Goal: Information Seeking & Learning: Learn about a topic

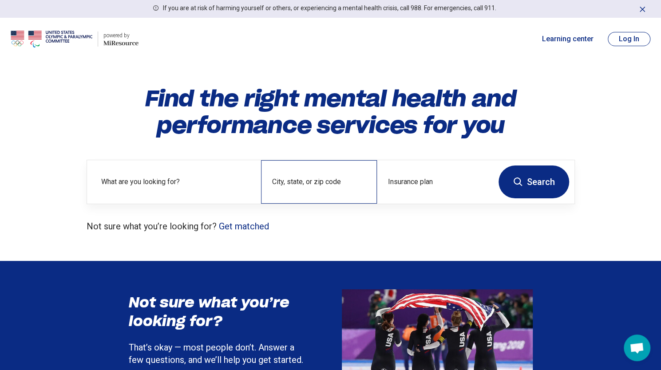
click at [334, 182] on div "City, state, or zip code" at bounding box center [319, 182] width 116 height 44
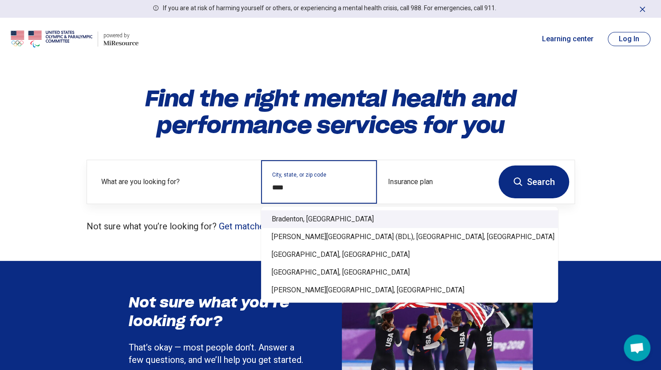
click at [311, 215] on div "Bradenton, [GEOGRAPHIC_DATA]" at bounding box center [409, 220] width 297 height 18
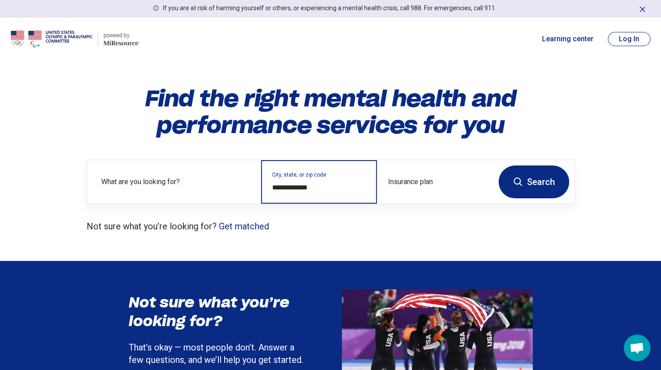
type input "**********"
click at [522, 181] on icon at bounding box center [518, 182] width 11 height 11
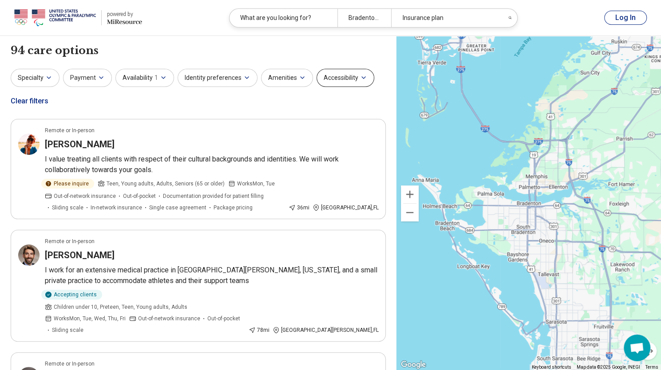
click at [349, 80] on button "Accessibility" at bounding box center [346, 78] width 58 height 18
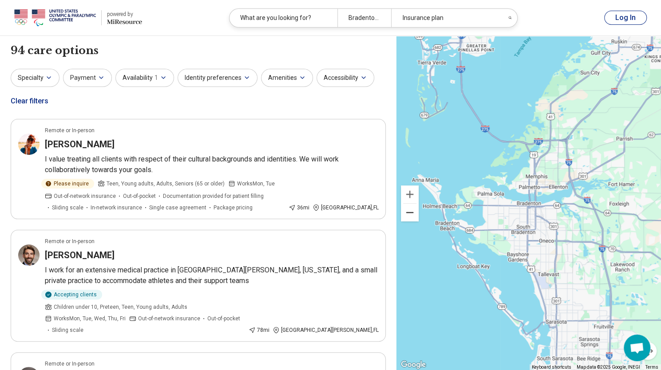
click at [416, 219] on button "Zoom out" at bounding box center [410, 213] width 18 height 18
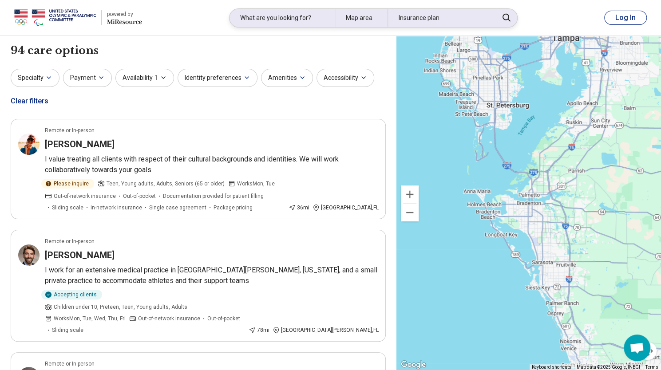
click at [446, 22] on div "Insurance plan" at bounding box center [440, 18] width 105 height 18
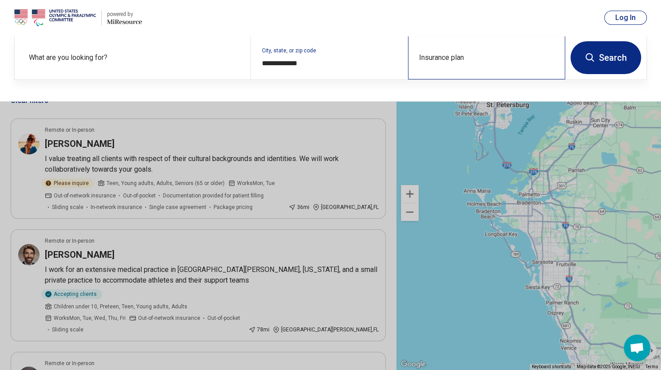
click at [430, 58] on div "Insurance plan" at bounding box center [486, 58] width 157 height 44
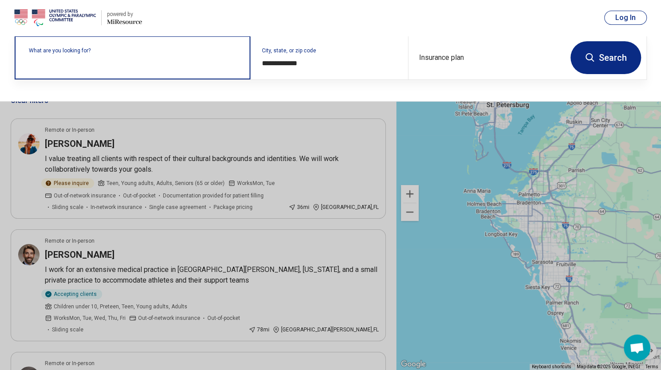
click at [166, 65] on input "text" at bounding box center [134, 62] width 211 height 11
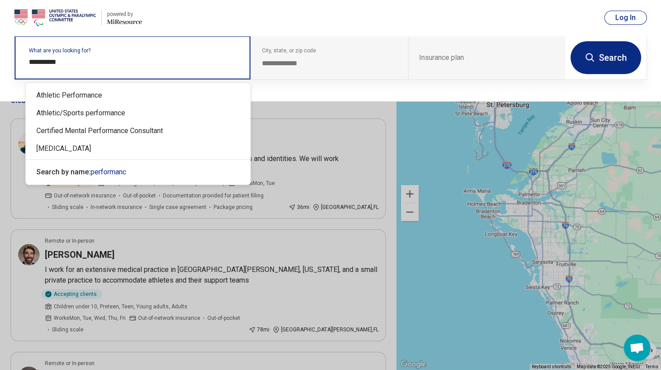
type input "**********"
click at [111, 93] on div "Athletic Performance" at bounding box center [138, 96] width 225 height 18
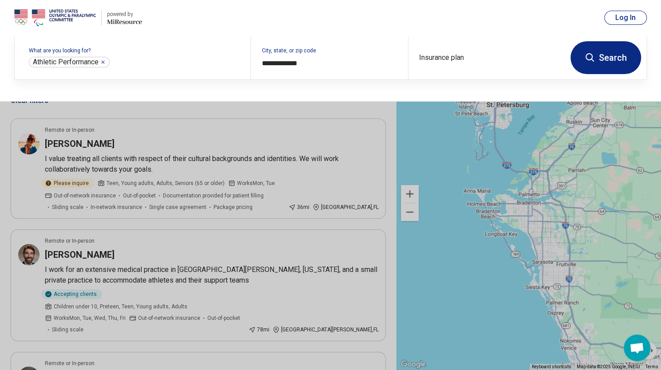
click at [600, 62] on button "Search" at bounding box center [606, 57] width 71 height 33
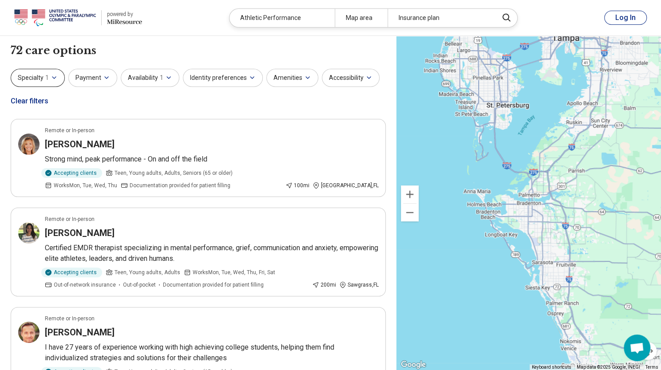
click at [45, 82] on span "1" at bounding box center [47, 77] width 4 height 9
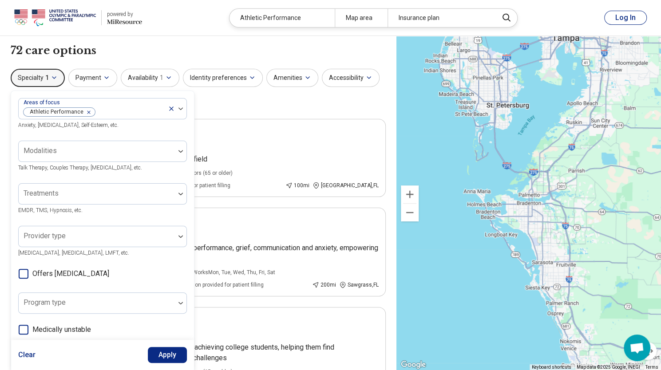
click at [45, 82] on span "1" at bounding box center [47, 77] width 4 height 9
click at [107, 75] on icon "button" at bounding box center [106, 77] width 7 height 7
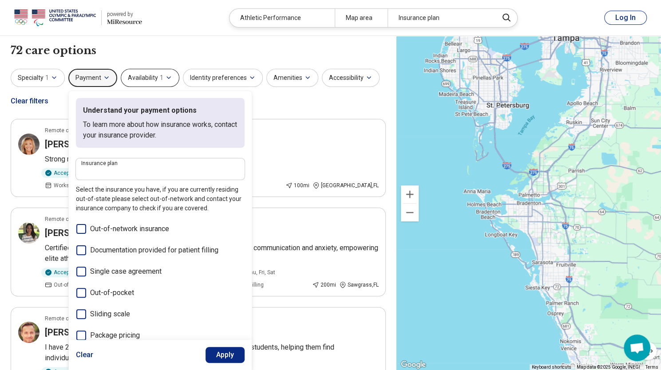
click at [164, 72] on button "Availability 1" at bounding box center [150, 78] width 59 height 18
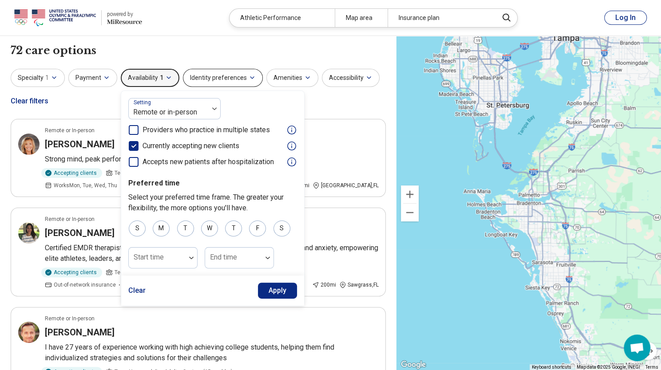
click at [238, 69] on button "Identity preferences" at bounding box center [223, 78] width 80 height 18
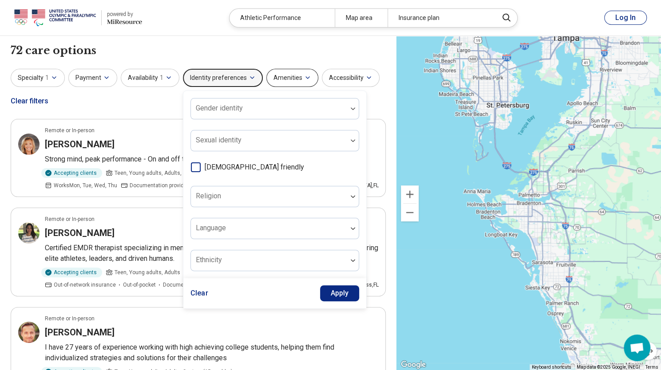
click at [299, 70] on button "Amenities" at bounding box center [292, 78] width 52 height 18
